Goal: Task Accomplishment & Management: Complete application form

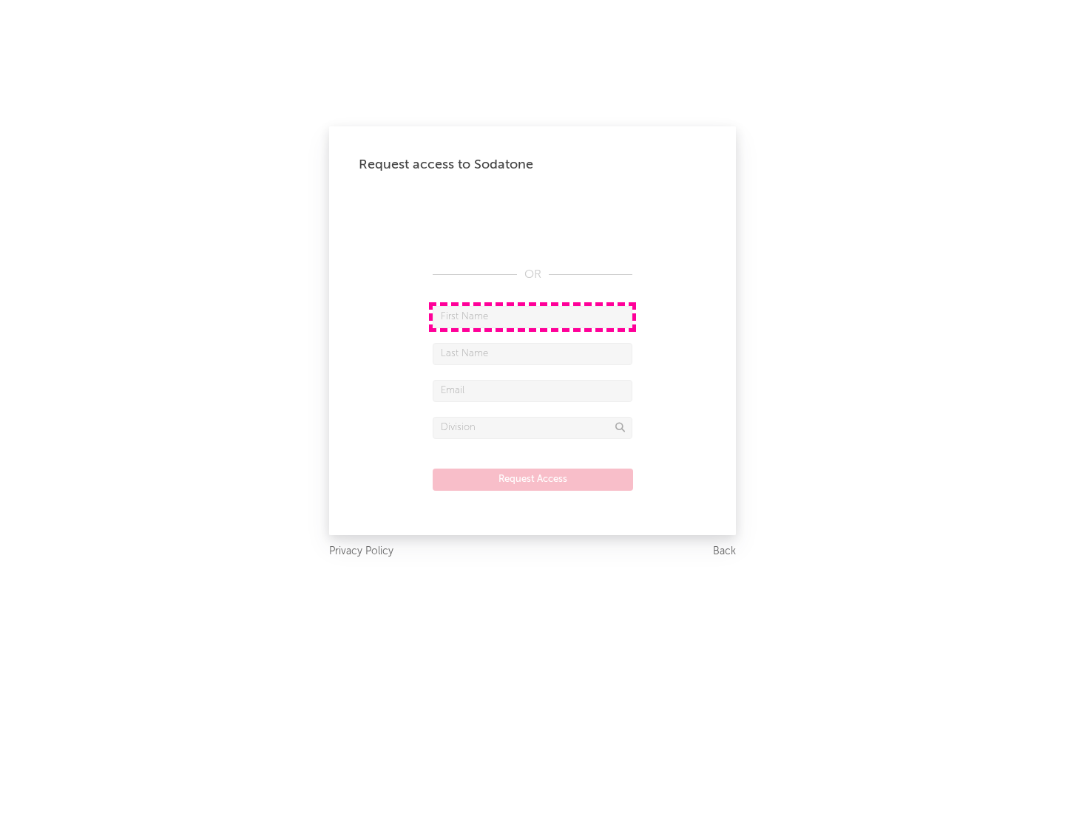
click at [532, 317] on input "text" at bounding box center [533, 317] width 200 height 22
type input "[PERSON_NAME]"
click at [532, 353] on input "text" at bounding box center [533, 354] width 200 height 22
type input "[PERSON_NAME]"
click at [532, 390] on input "text" at bounding box center [533, 391] width 200 height 22
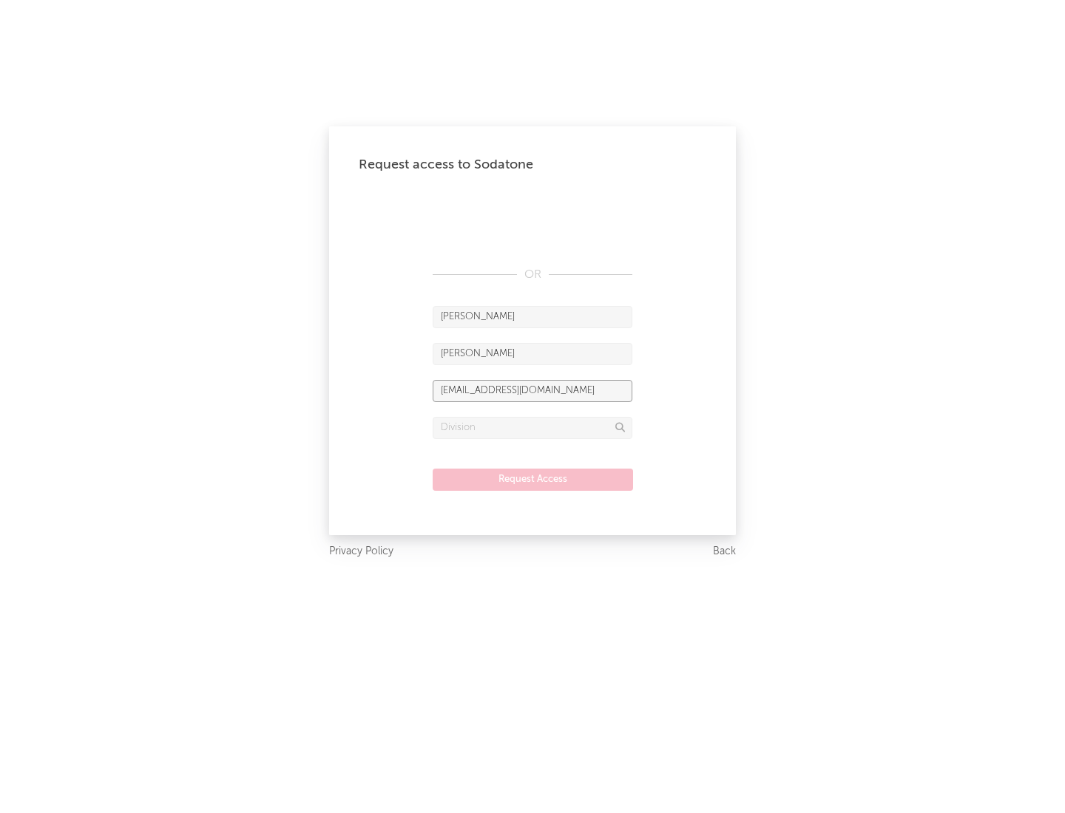
type input "[EMAIL_ADDRESS][DOMAIN_NAME]"
click at [532, 427] on input "text" at bounding box center [533, 428] width 200 height 22
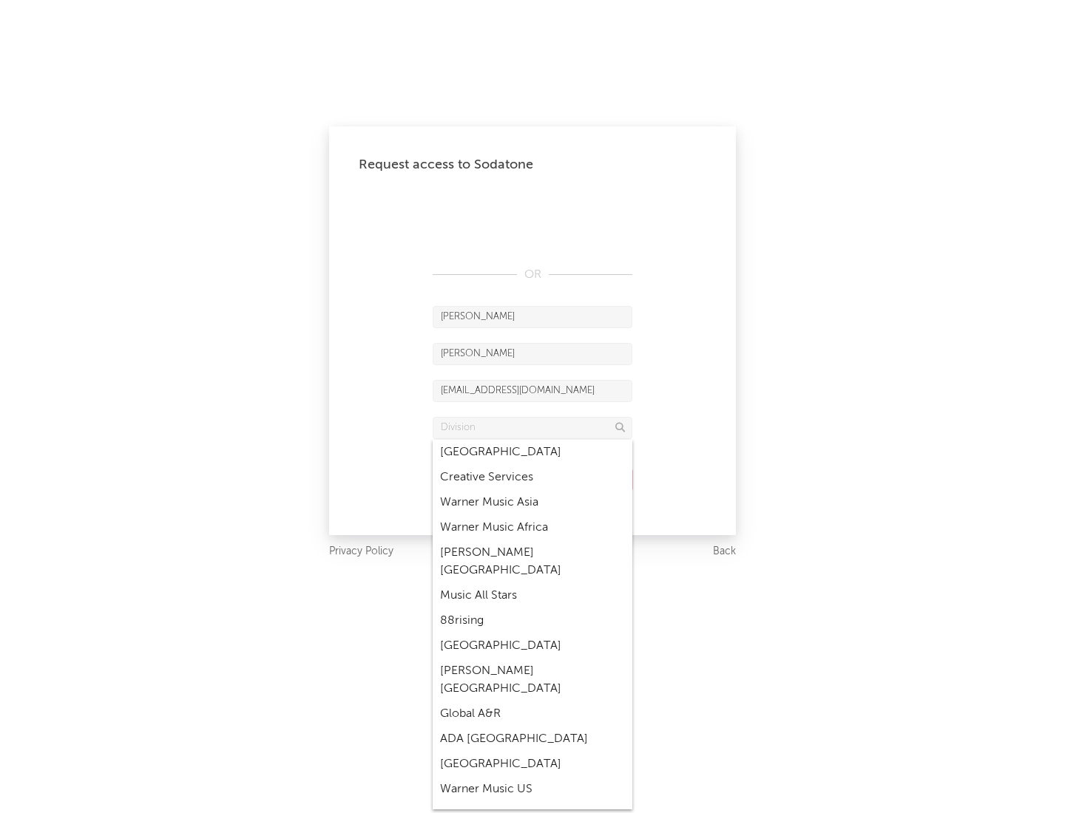
click at [532, 583] on div "Music All Stars" at bounding box center [533, 595] width 200 height 25
type input "Music All Stars"
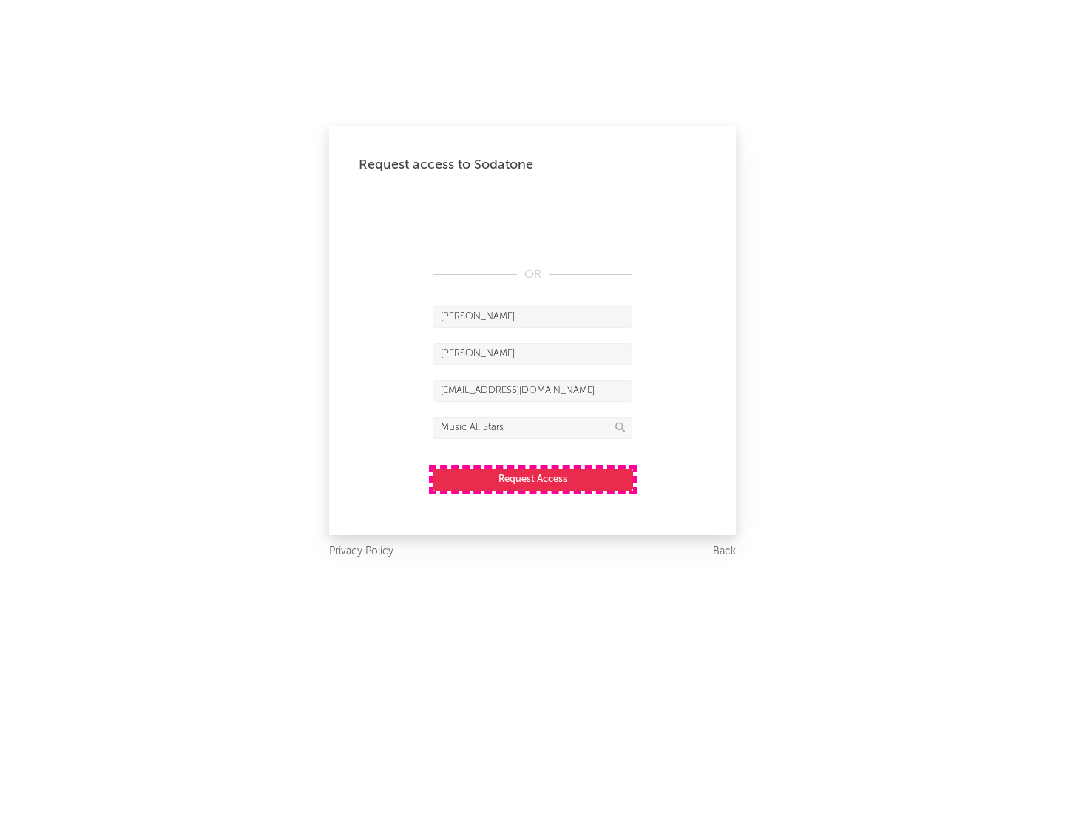
click at [532, 479] on button "Request Access" at bounding box center [533, 480] width 200 height 22
